Goal: Task Accomplishment & Management: Manage account settings

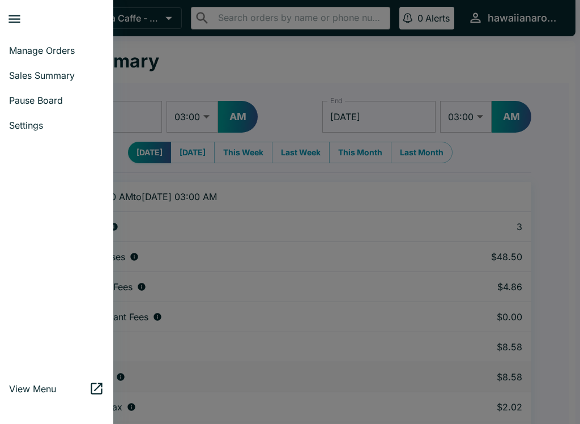
select select "03:00"
click at [53, 46] on span "Manage Orders" at bounding box center [56, 50] width 95 height 11
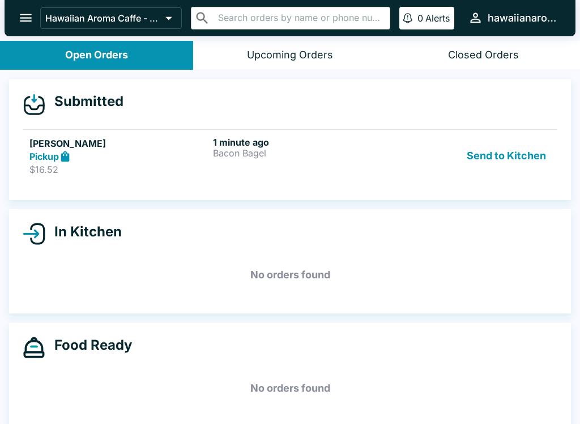
click at [53, 199] on div "Submitted [PERSON_NAME] Pickup $16.52 1 minute ago Bacon Bagel Send to Kitchen" at bounding box center [290, 139] width 562 height 121
click at [55, 165] on p "$16.52" at bounding box center [118, 169] width 179 height 11
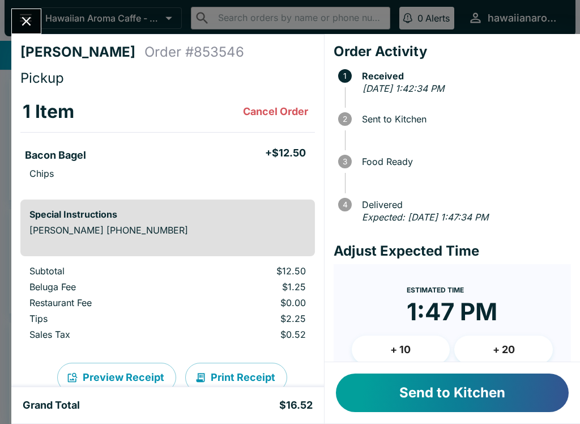
click at [431, 406] on button "Send to Kitchen" at bounding box center [452, 392] width 233 height 39
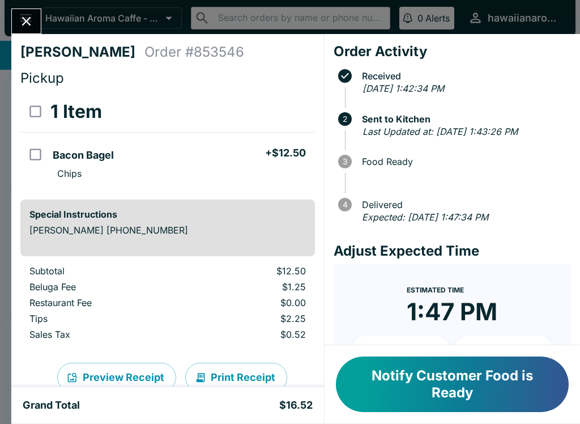
click at [401, 385] on button "Notify Customer Food is Ready" at bounding box center [452, 384] width 233 height 56
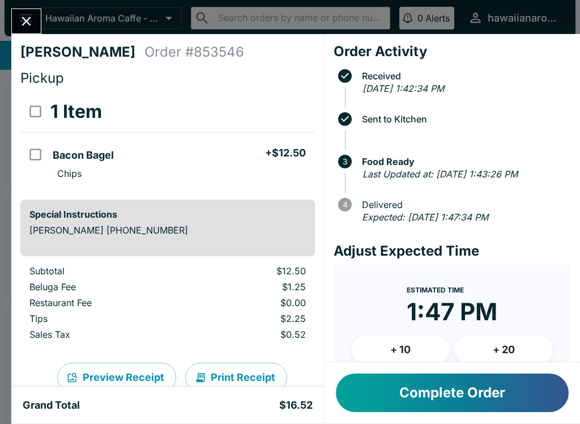
click at [398, 407] on button "Complete Order" at bounding box center [452, 392] width 233 height 39
click at [375, 397] on button "Complete Order" at bounding box center [452, 392] width 233 height 39
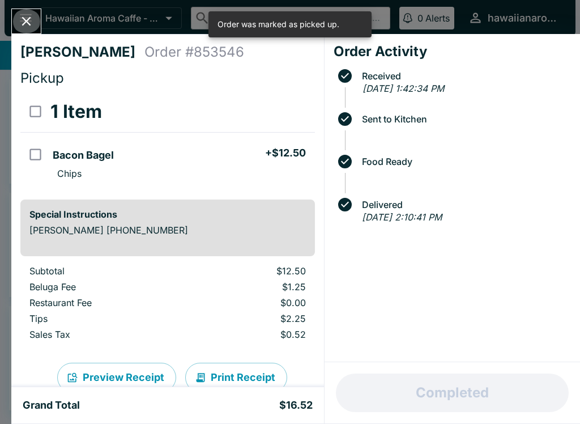
click at [24, 14] on icon "Close" at bounding box center [26, 21] width 15 height 15
